Goal: Task Accomplishment & Management: Manage account settings

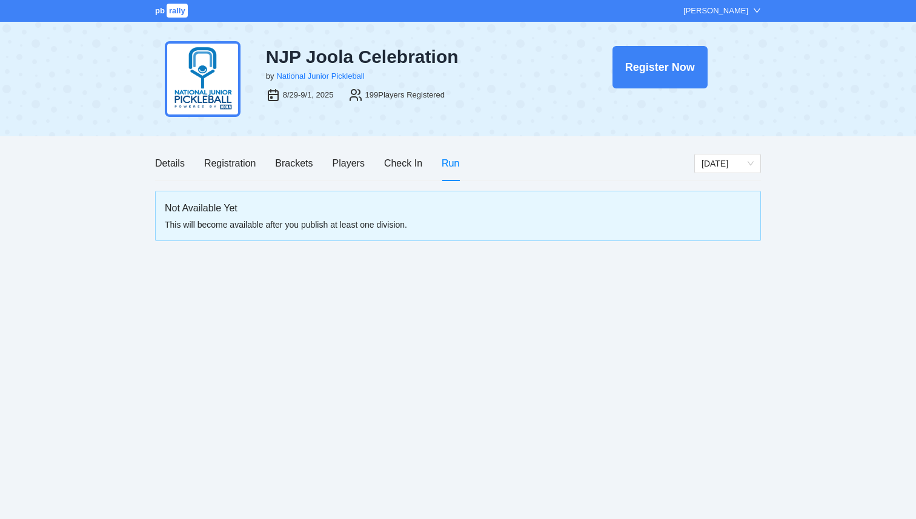
click at [182, 15] on span "rally" at bounding box center [177, 11] width 21 height 14
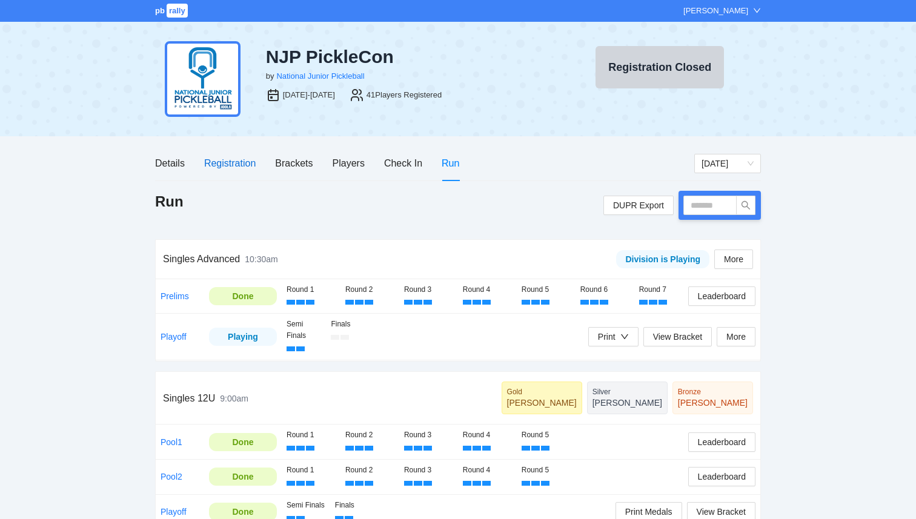
click at [238, 161] on div "Registration" at bounding box center [230, 163] width 52 height 15
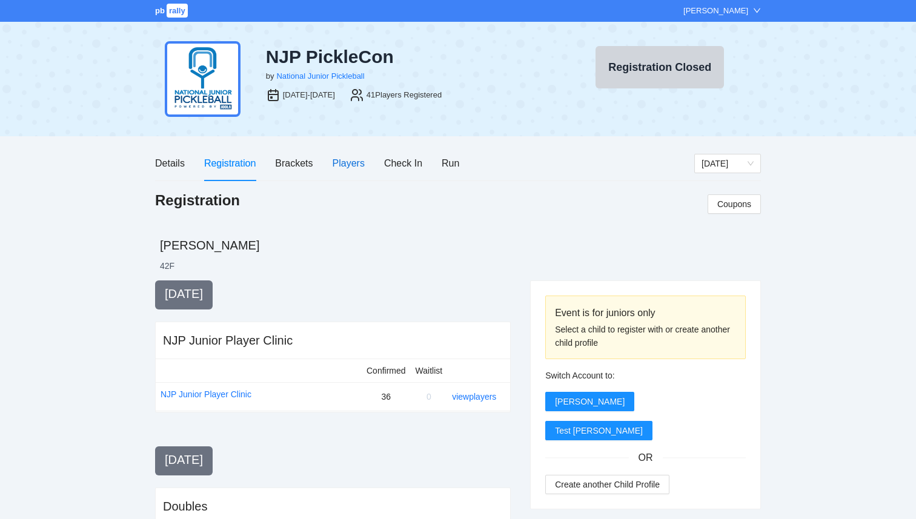
click at [361, 162] on div "Players" at bounding box center [349, 163] width 32 height 15
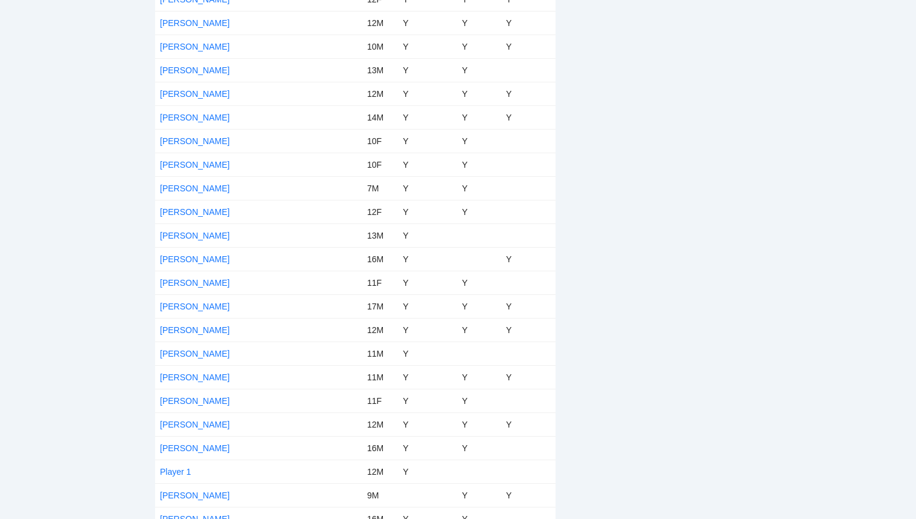
scroll to position [628, 0]
drag, startPoint x: 224, startPoint y: 356, endPoint x: 163, endPoint y: 353, distance: 60.7
click at [162, 353] on td "Matthew Pak" at bounding box center [258, 353] width 207 height 24
click at [264, 353] on td "Matthew Pak" at bounding box center [258, 353] width 207 height 24
drag, startPoint x: 224, startPoint y: 357, endPoint x: 161, endPoint y: 356, distance: 63.0
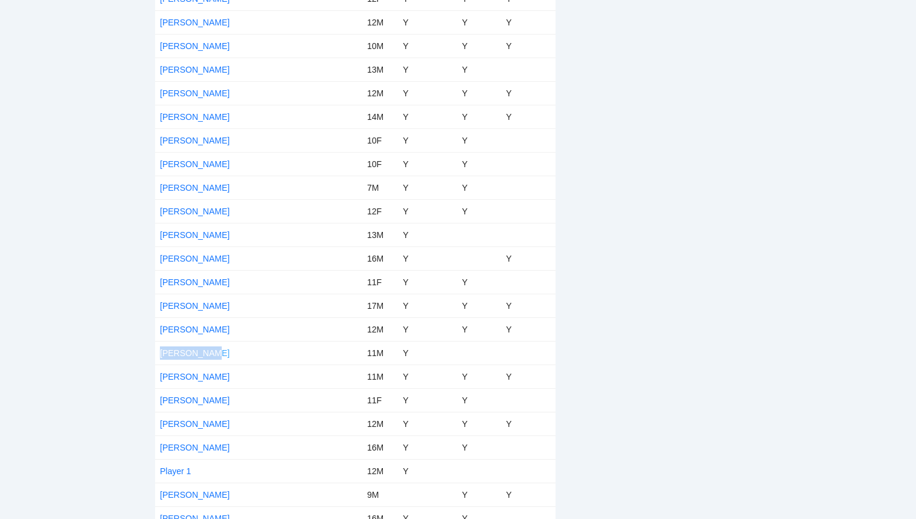
click at [161, 356] on td "Matthew Pak" at bounding box center [258, 353] width 207 height 24
copy link "Matthew Pak"
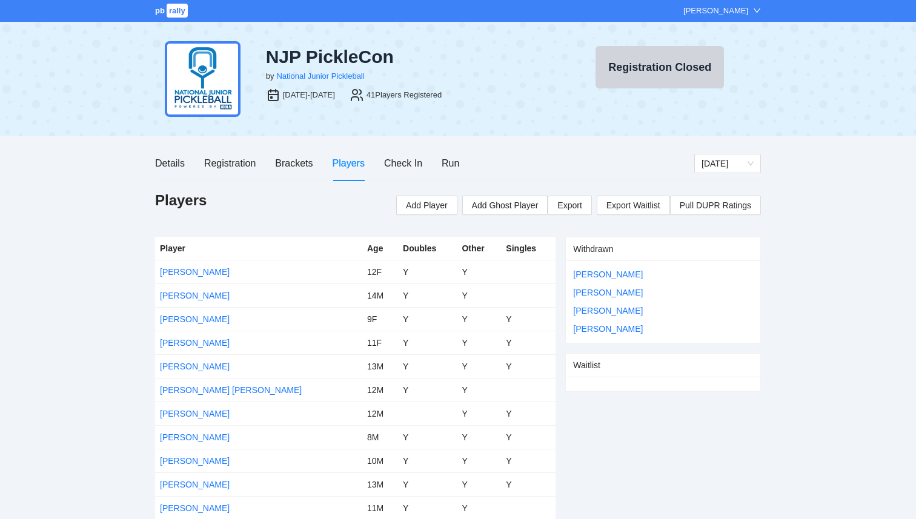
click at [163, 16] on div "pb rally" at bounding box center [172, 11] width 35 height 12
click at [165, 10] on link "pb rally" at bounding box center [172, 10] width 35 height 9
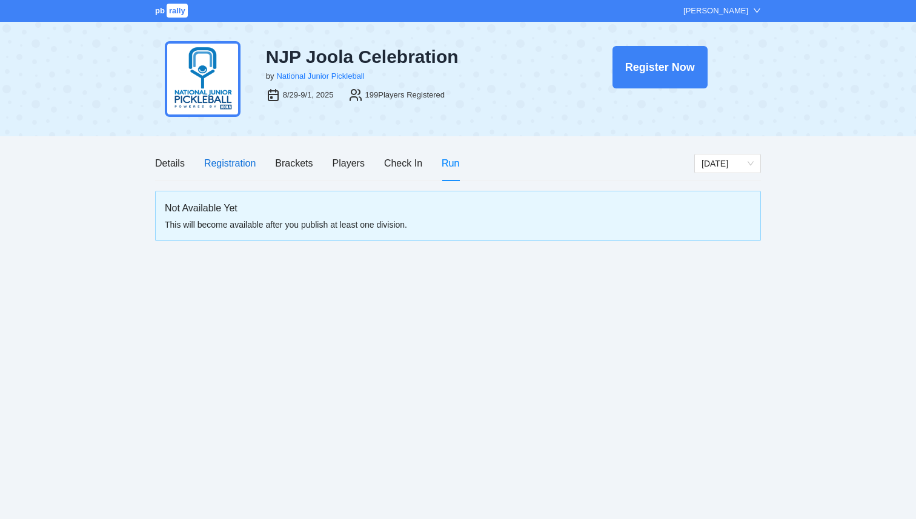
click at [231, 162] on div "Registration" at bounding box center [230, 163] width 52 height 15
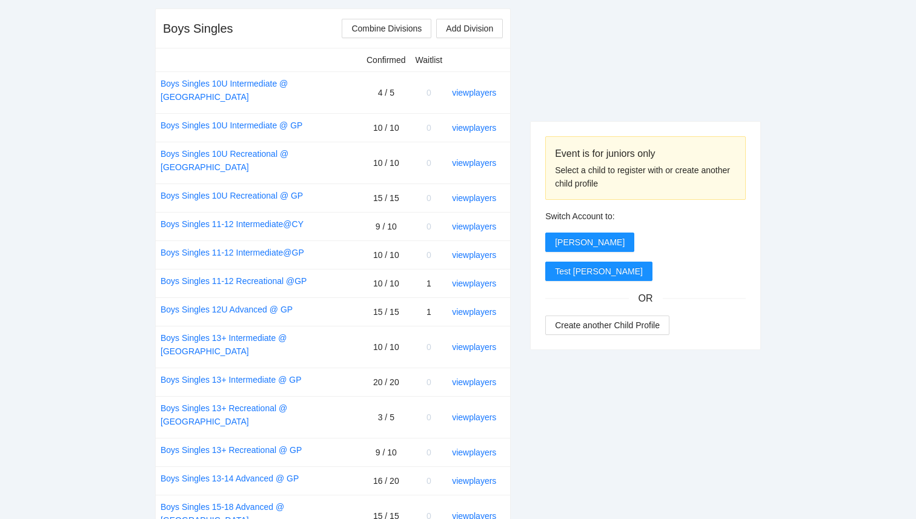
scroll to position [478, 0]
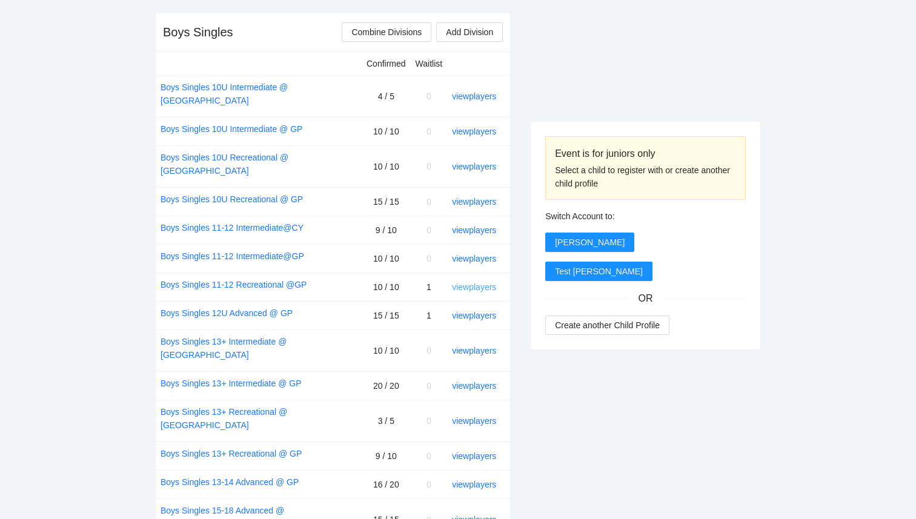
click at [470, 282] on link "view players" at bounding box center [474, 287] width 44 height 10
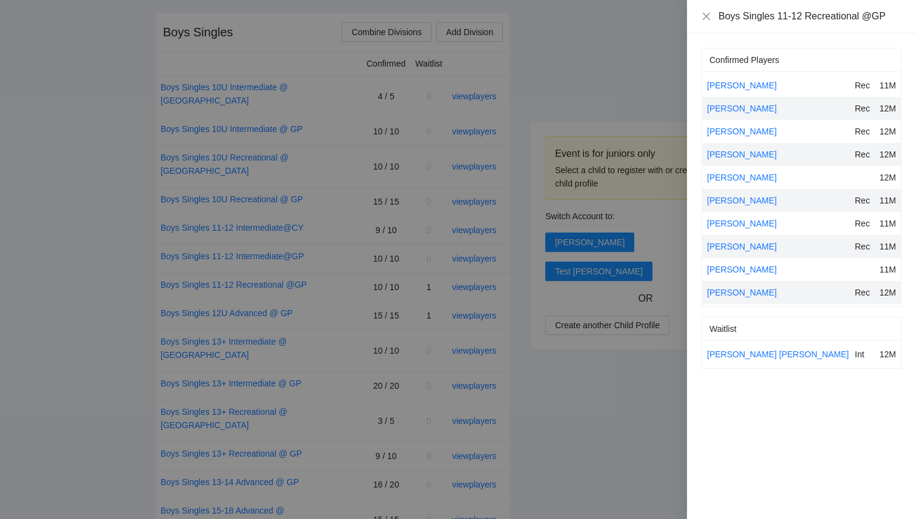
click at [564, 377] on div at bounding box center [458, 259] width 916 height 519
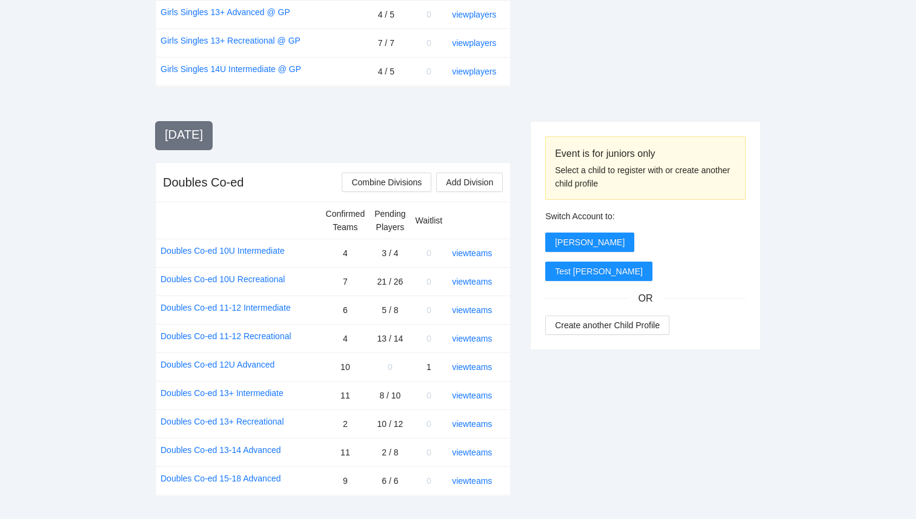
scroll to position [1243, 0]
click at [558, 270] on span "Test [PERSON_NAME]" at bounding box center [599, 271] width 88 height 13
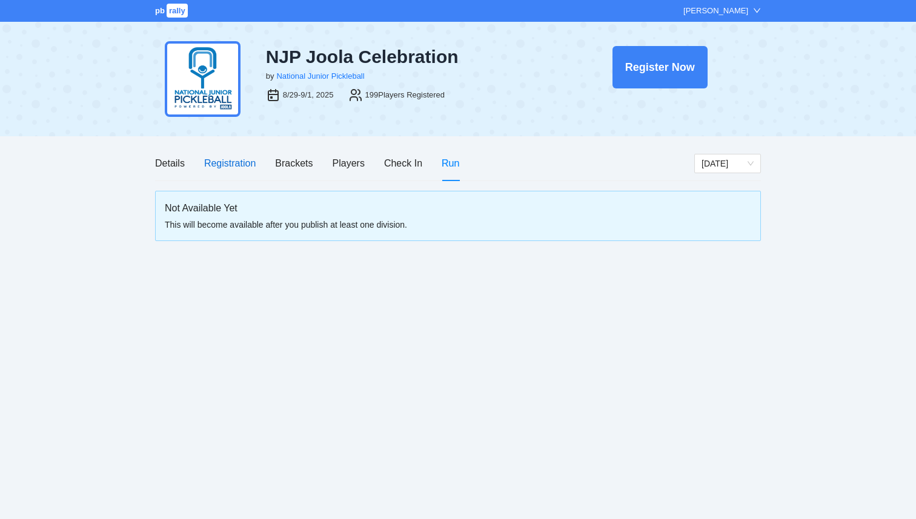
click at [222, 168] on div "Registration" at bounding box center [230, 163] width 52 height 15
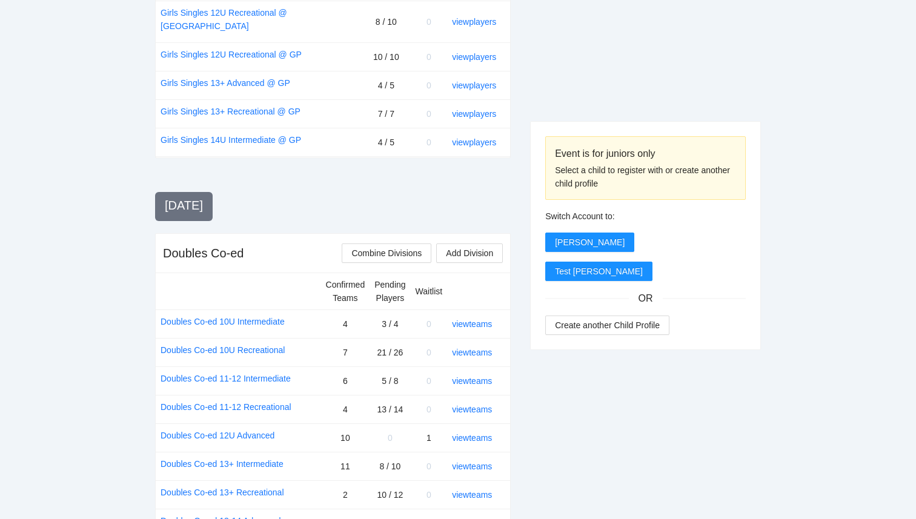
scroll to position [1221, 0]
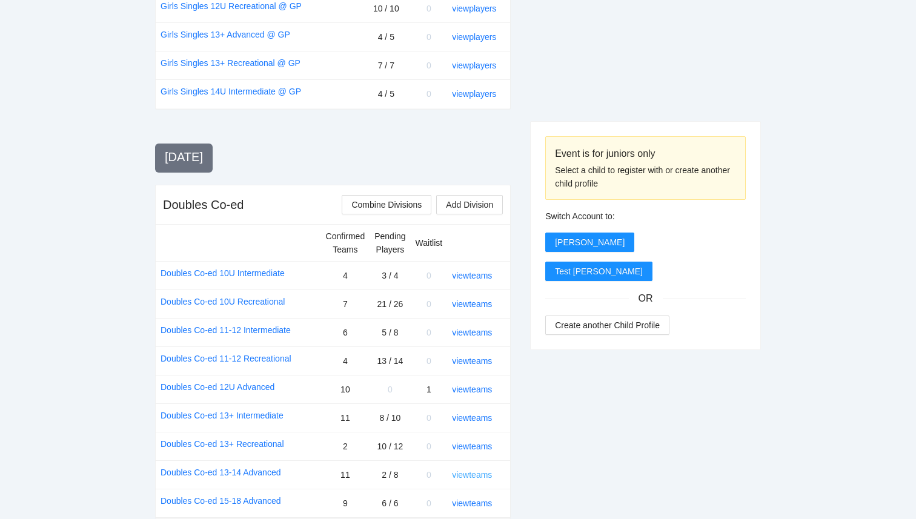
click at [474, 470] on link "view teams" at bounding box center [472, 475] width 40 height 10
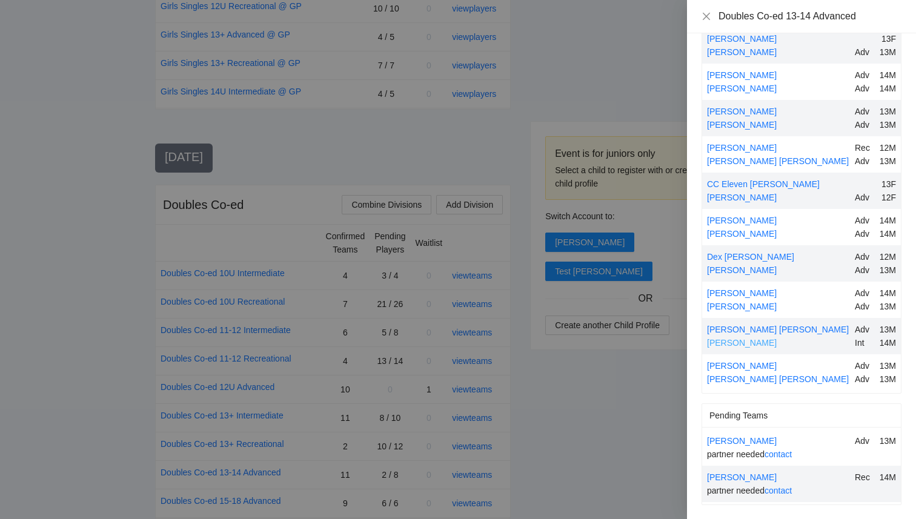
scroll to position [84, 0]
click at [643, 455] on div at bounding box center [458, 259] width 916 height 519
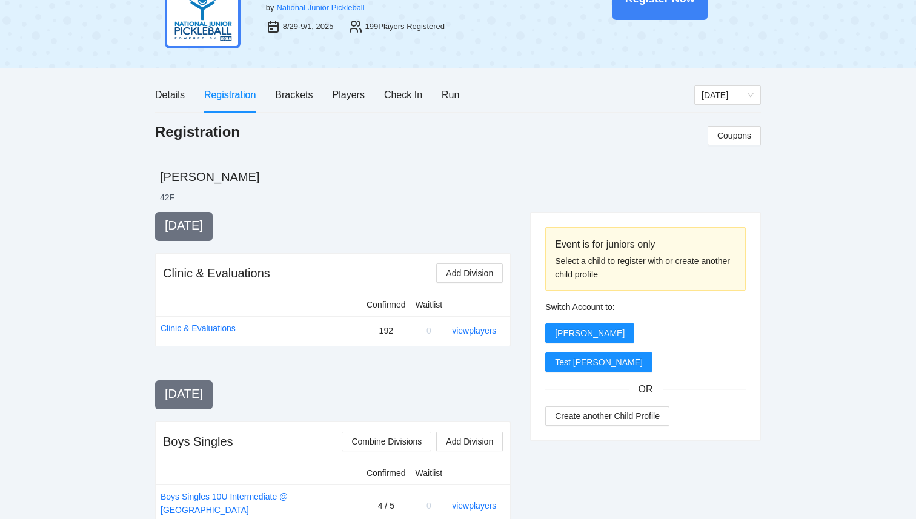
scroll to position [0, 0]
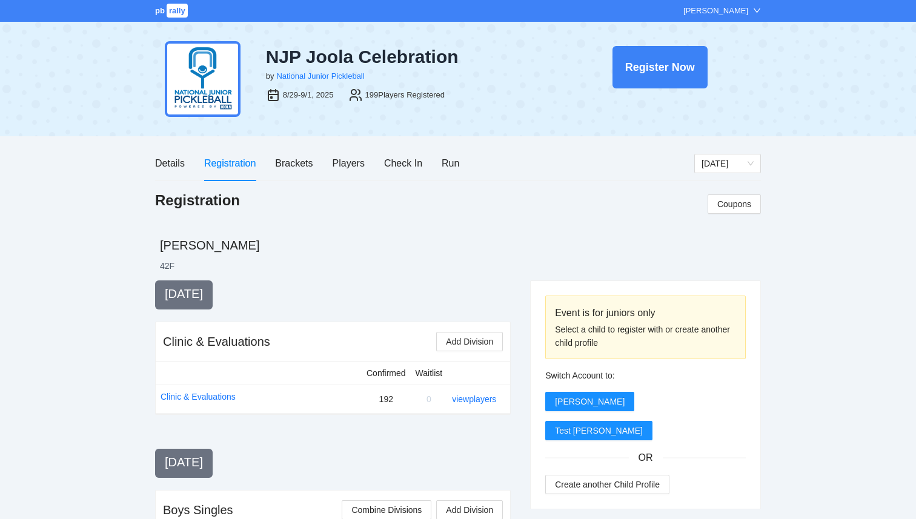
click at [171, 16] on span "rally" at bounding box center [177, 11] width 21 height 14
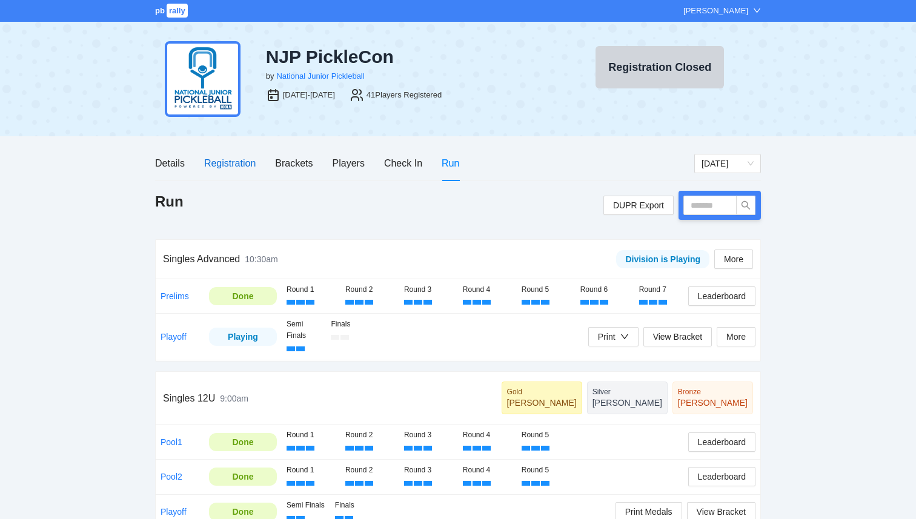
click at [214, 168] on div "Registration" at bounding box center [230, 163] width 52 height 15
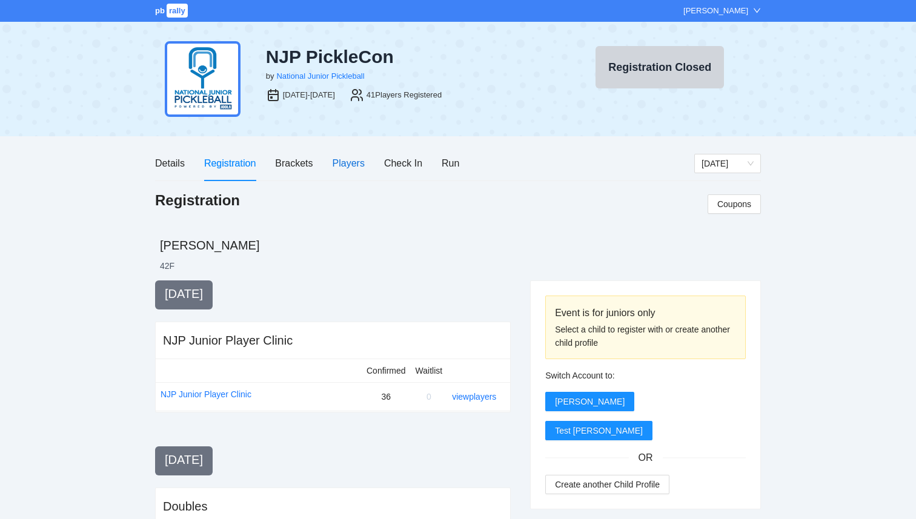
click at [356, 162] on div "Players" at bounding box center [349, 163] width 32 height 15
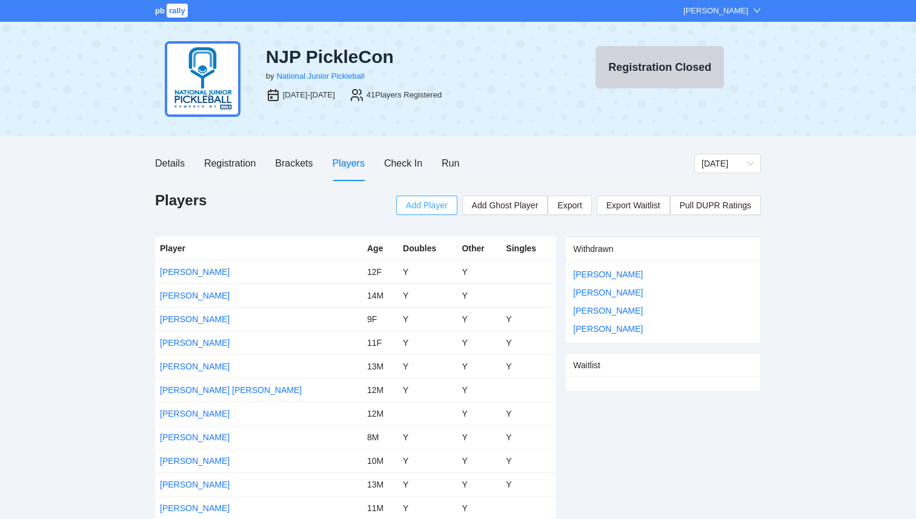
click at [437, 206] on span "Add Player" at bounding box center [426, 205] width 41 height 13
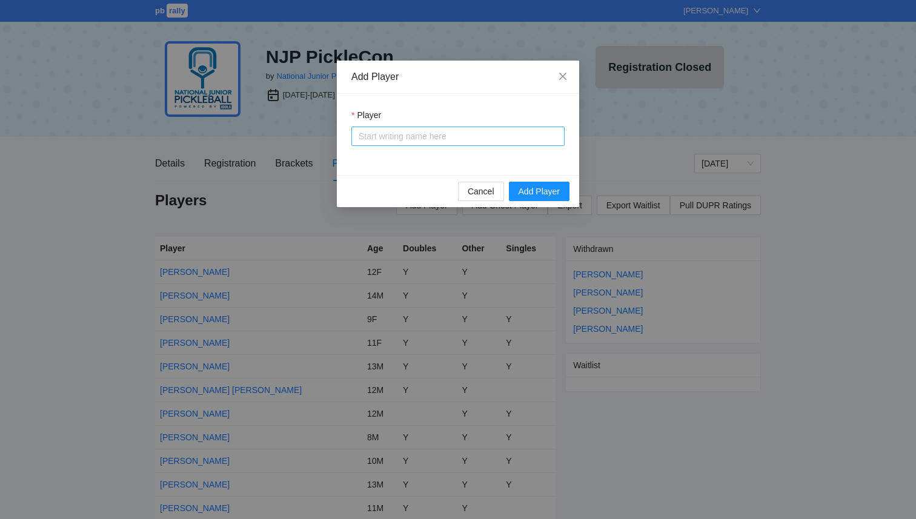
click at [431, 134] on input "Player" at bounding box center [458, 136] width 199 height 18
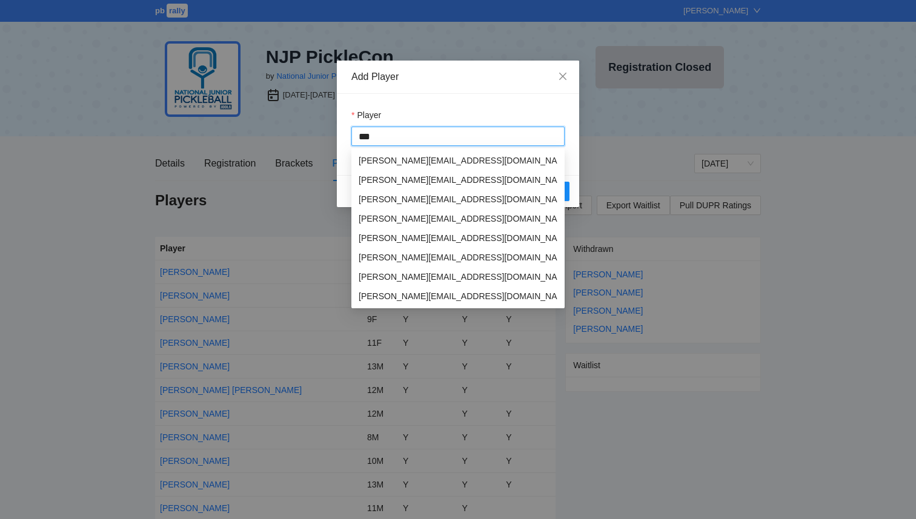
type input "****"
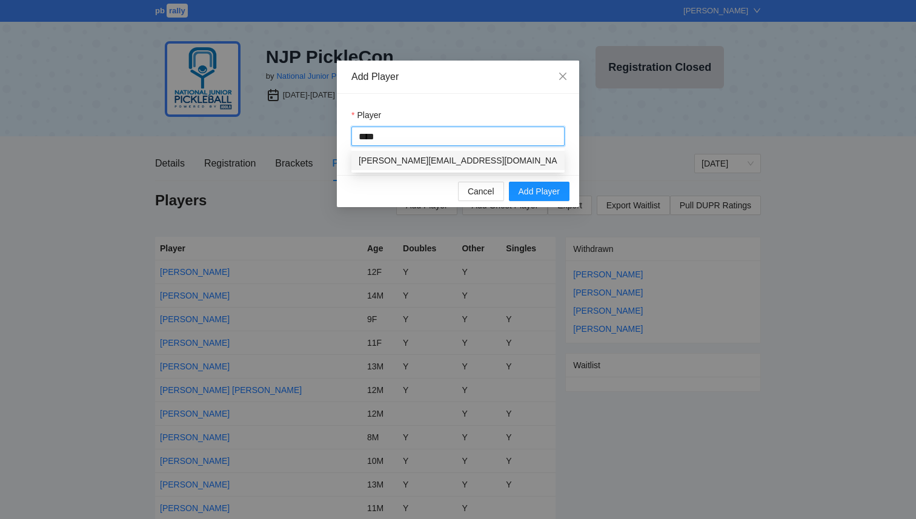
click at [433, 165] on div "Pierce Behr jonathanabehr@gmail.com" at bounding box center [458, 160] width 199 height 13
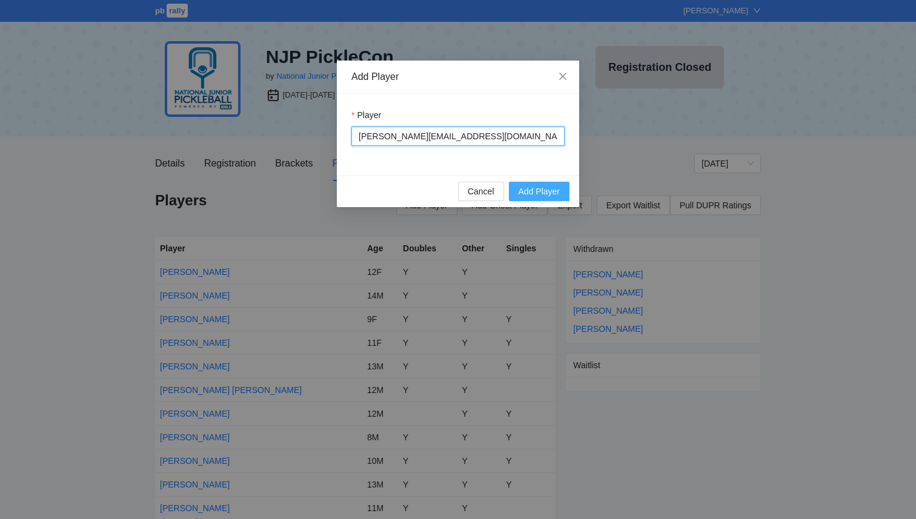
click at [527, 192] on span "Add Player" at bounding box center [539, 191] width 41 height 13
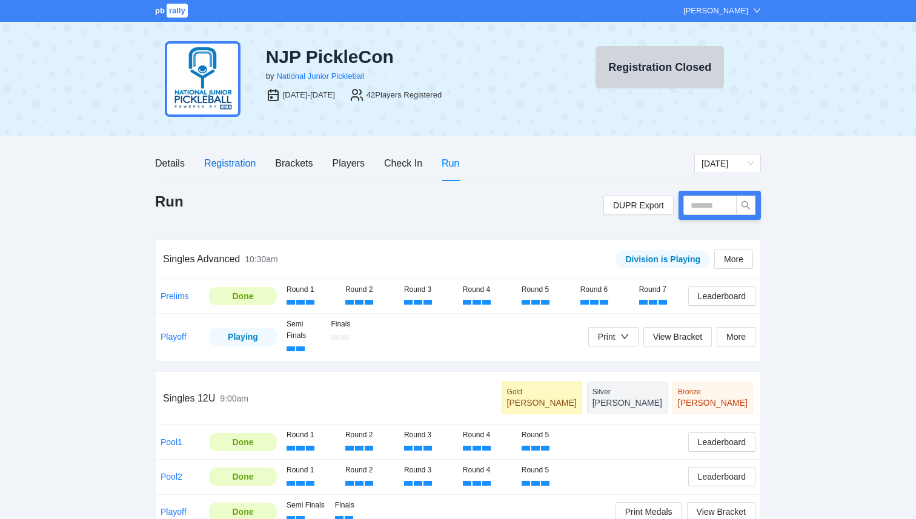
click at [243, 165] on div "Registration" at bounding box center [230, 163] width 52 height 15
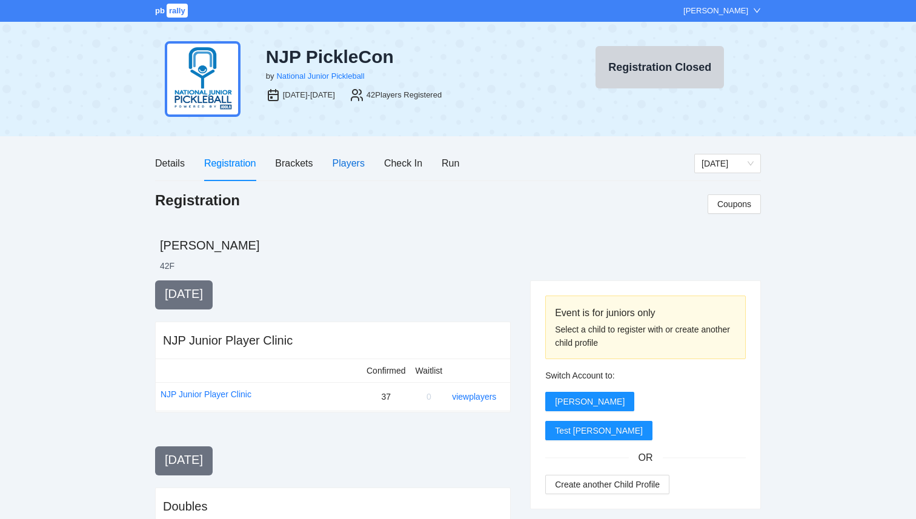
click at [348, 168] on div "Players" at bounding box center [349, 163] width 32 height 15
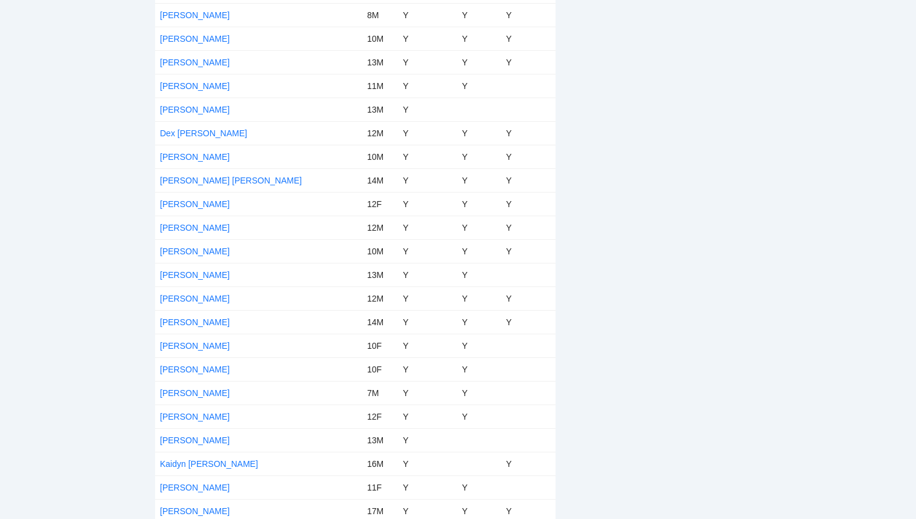
scroll to position [733, 0]
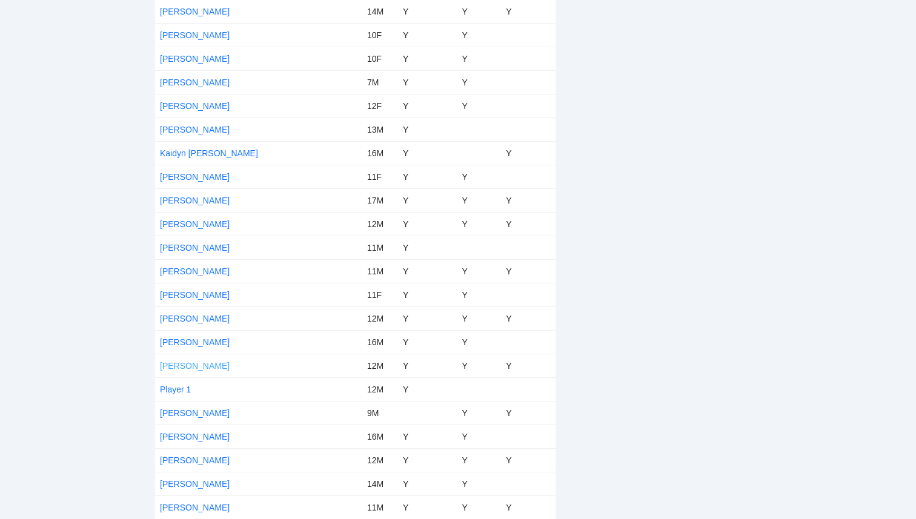
click at [193, 365] on link "Pierce Behr" at bounding box center [195, 366] width 70 height 10
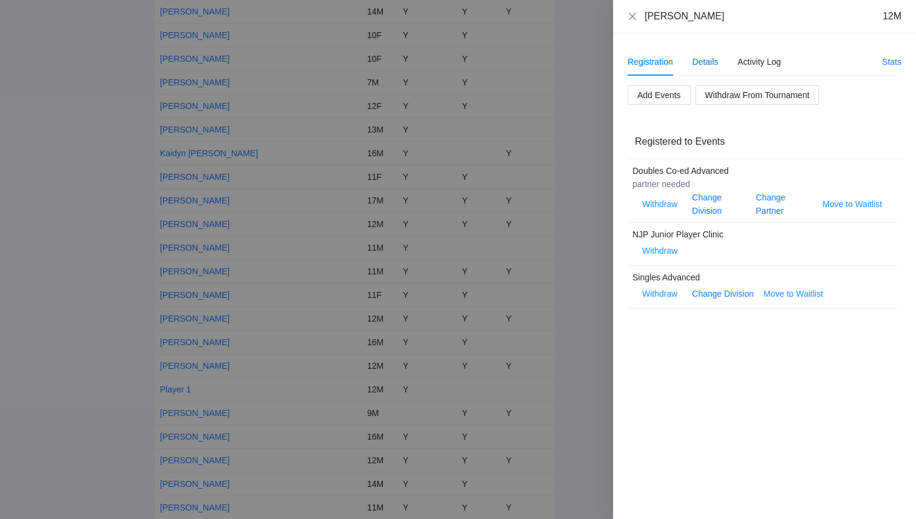
click at [714, 64] on div "Details" at bounding box center [706, 61] width 26 height 13
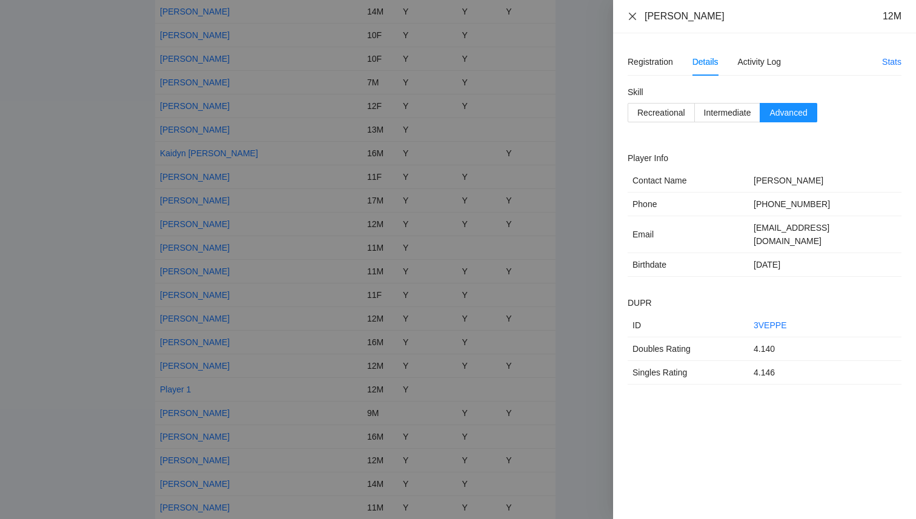
click at [633, 19] on icon "close" at bounding box center [633, 17] width 10 height 10
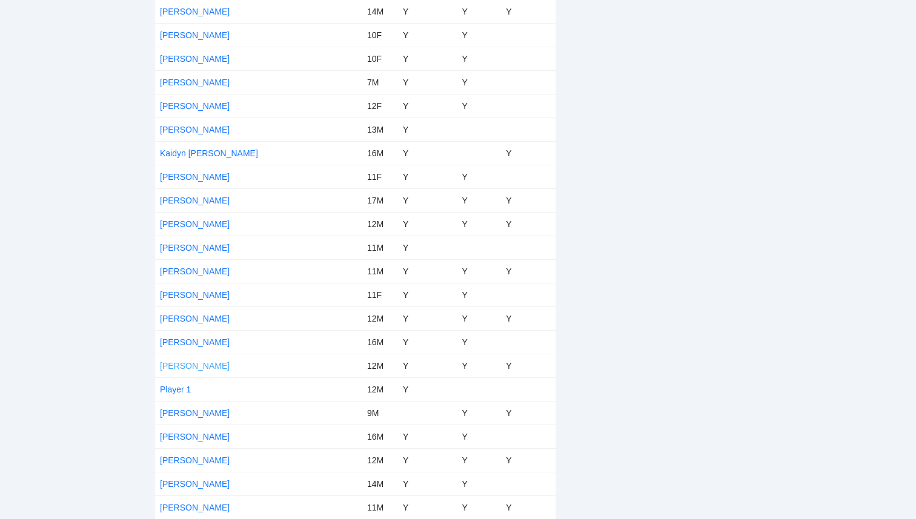
click at [193, 362] on link "Pierce Behr" at bounding box center [195, 366] width 70 height 10
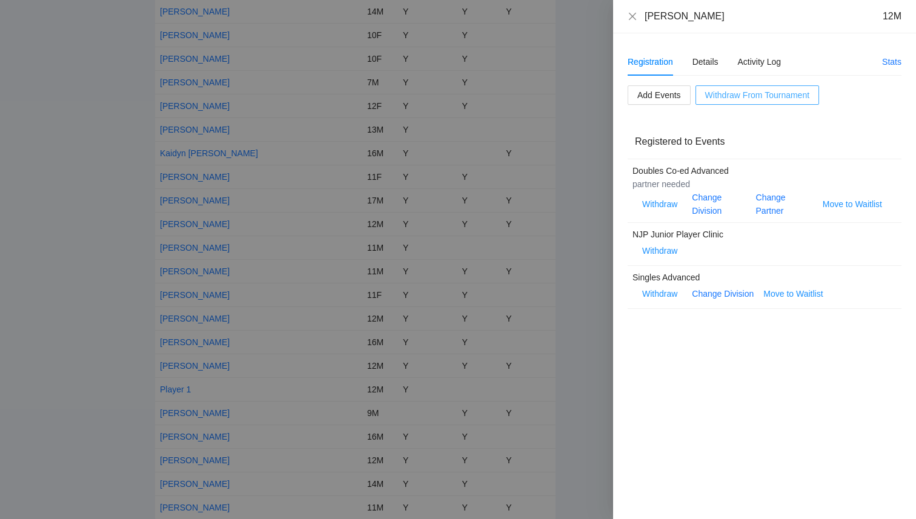
click at [740, 95] on span "Withdraw From Tournament" at bounding box center [757, 94] width 104 height 13
click at [779, 64] on span "OK" at bounding box center [780, 58] width 12 height 13
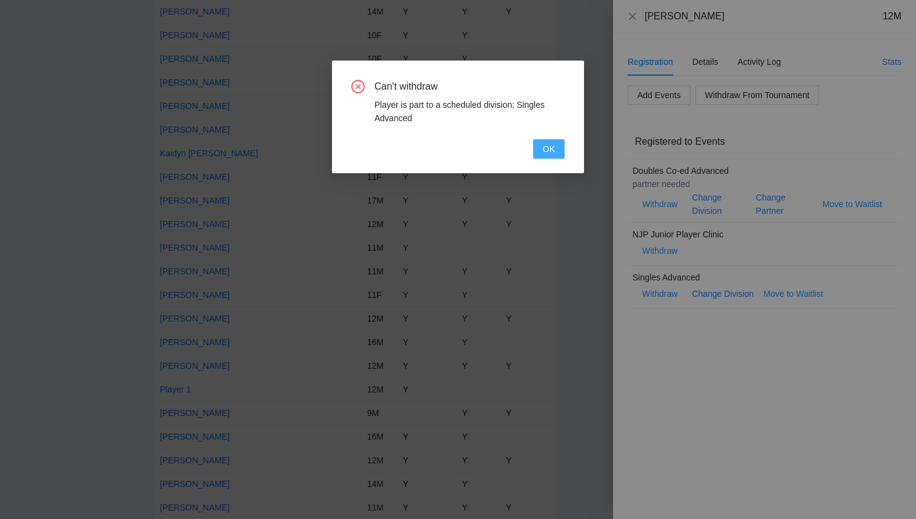
click at [544, 149] on span "OK" at bounding box center [549, 148] width 12 height 13
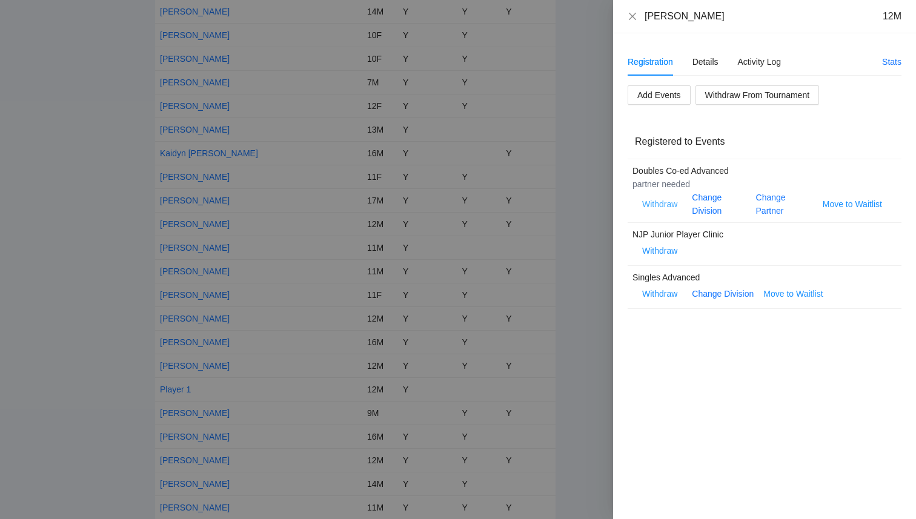
click at [656, 206] on span "Withdraw" at bounding box center [659, 204] width 35 height 13
click at [694, 168] on span "OK" at bounding box center [697, 167] width 12 height 13
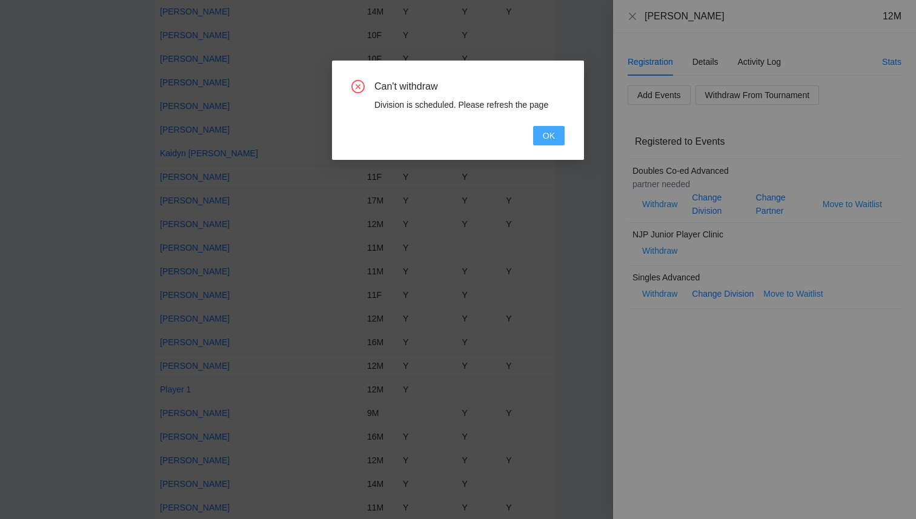
click at [553, 138] on span "OK" at bounding box center [549, 135] width 12 height 13
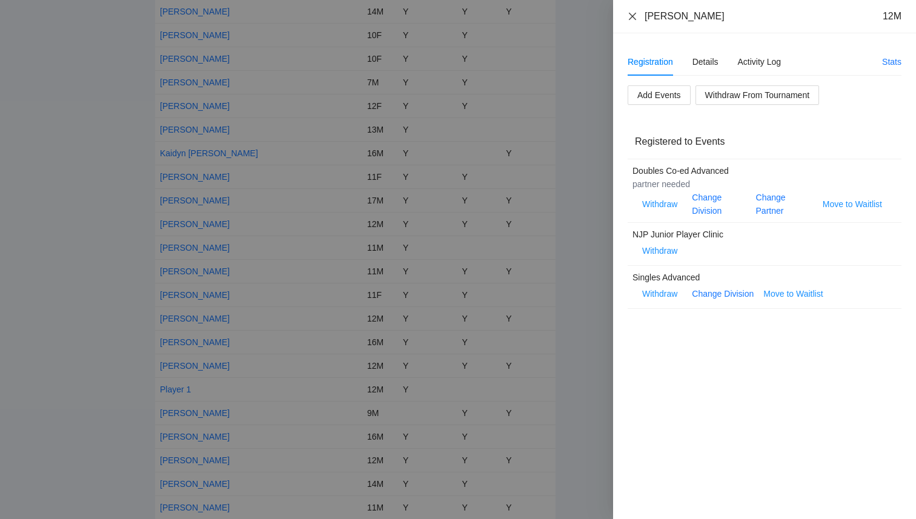
click at [633, 13] on icon "close" at bounding box center [633, 17] width 10 height 10
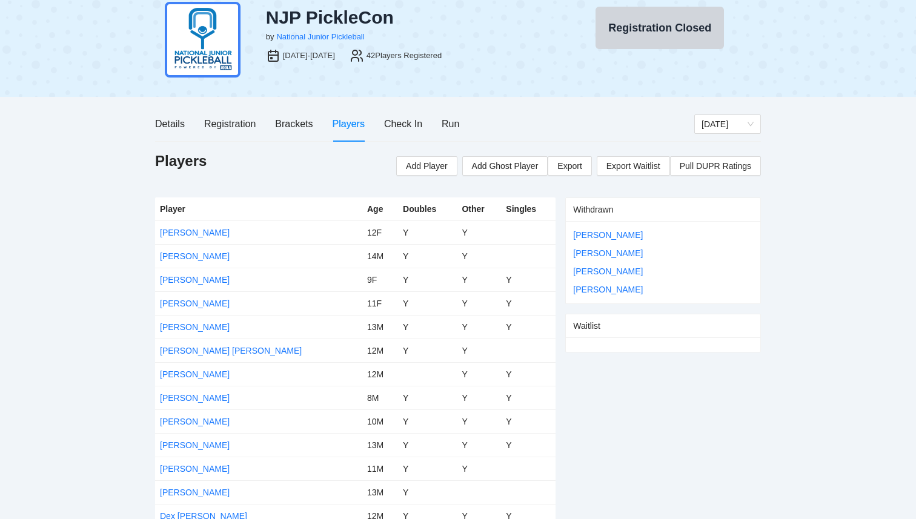
scroll to position [0, 0]
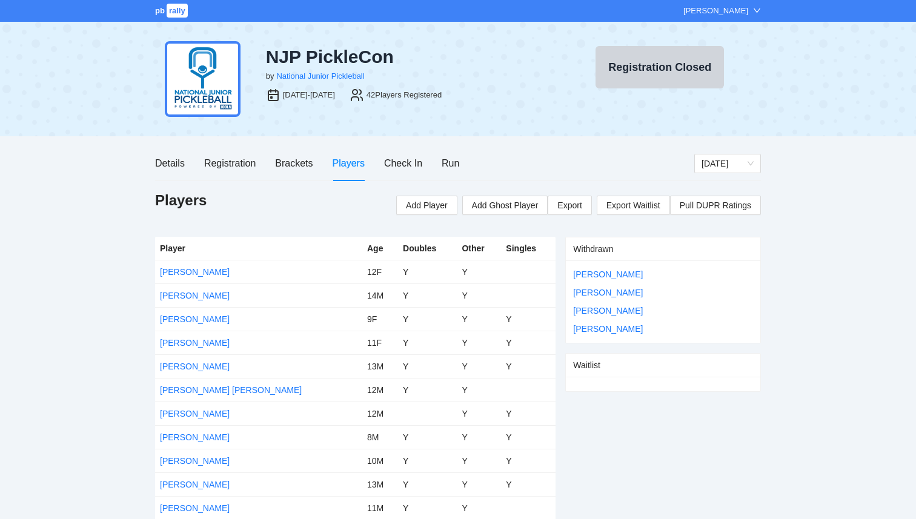
click at [179, 11] on span "rally" at bounding box center [177, 11] width 21 height 14
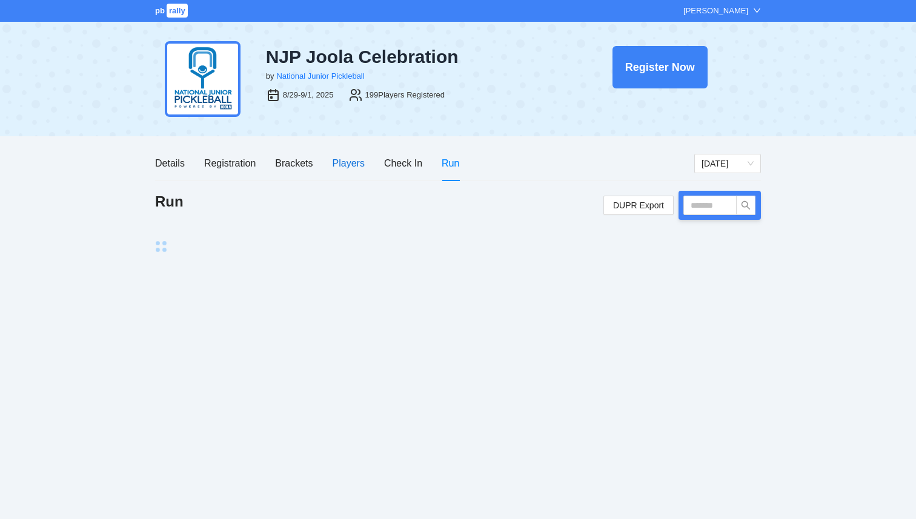
click at [344, 164] on div "Players" at bounding box center [349, 163] width 32 height 15
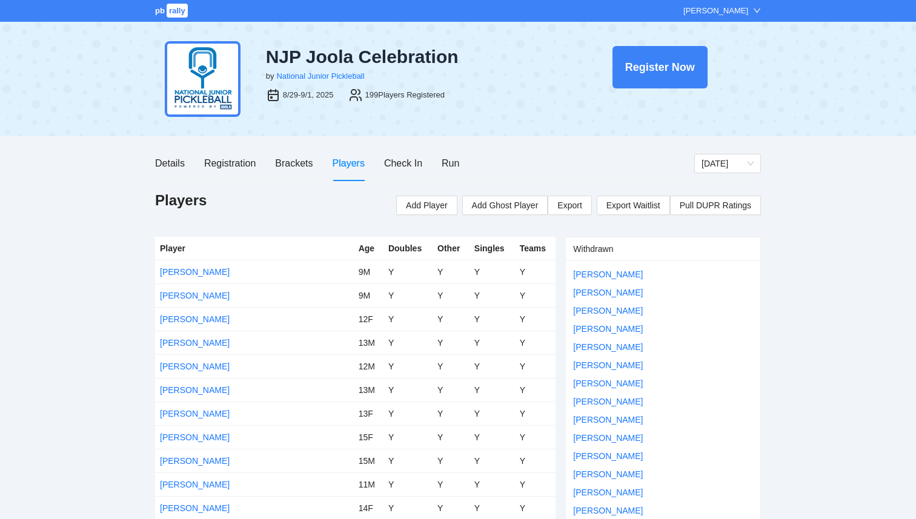
click at [179, 13] on span "rally" at bounding box center [177, 11] width 21 height 14
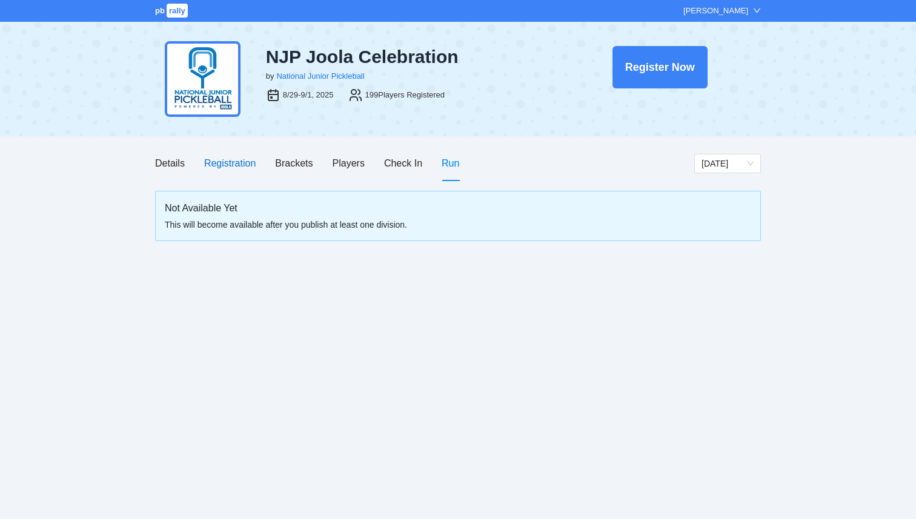
click at [239, 165] on div "Registration" at bounding box center [230, 163] width 52 height 15
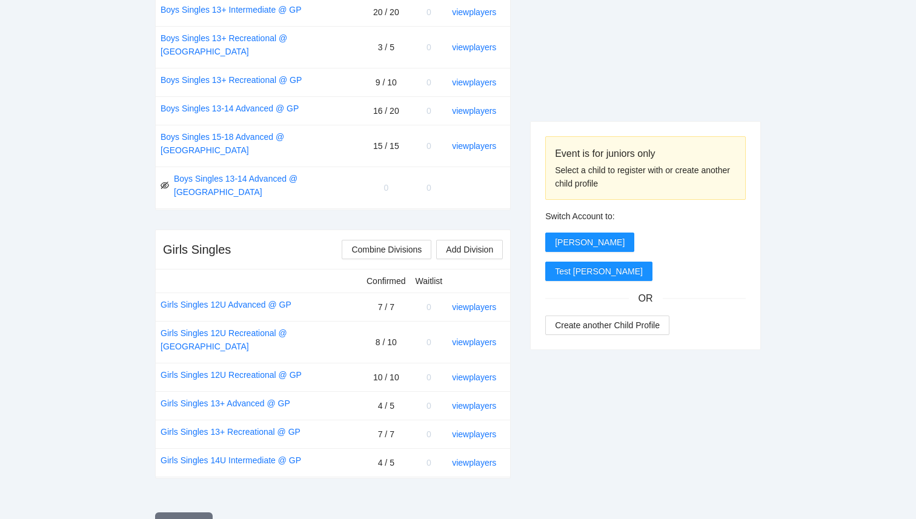
scroll to position [853, 0]
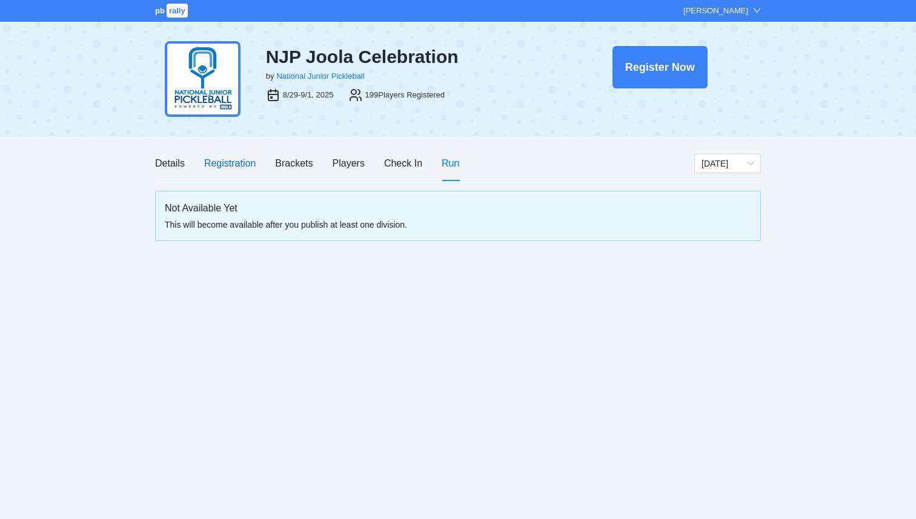
click at [231, 168] on div "Registration" at bounding box center [230, 163] width 52 height 15
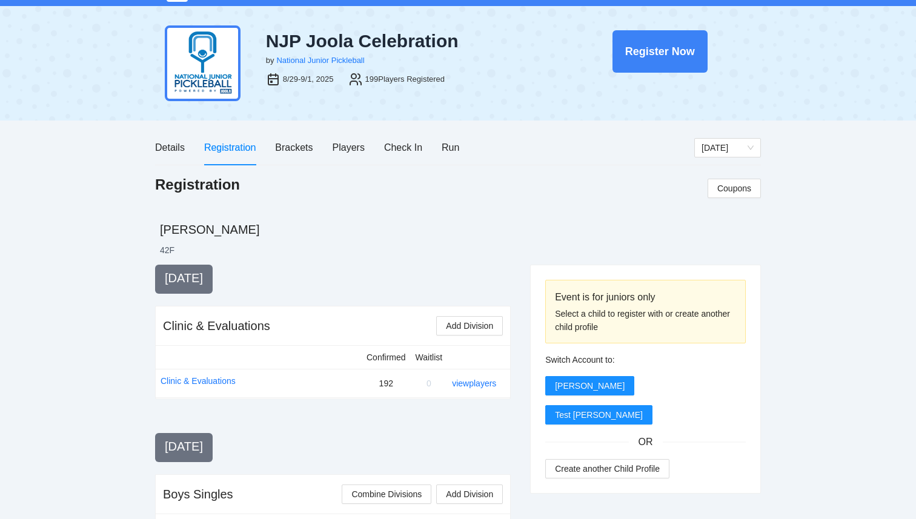
scroll to position [12, 0]
